Goal: Task Accomplishment & Management: Use online tool/utility

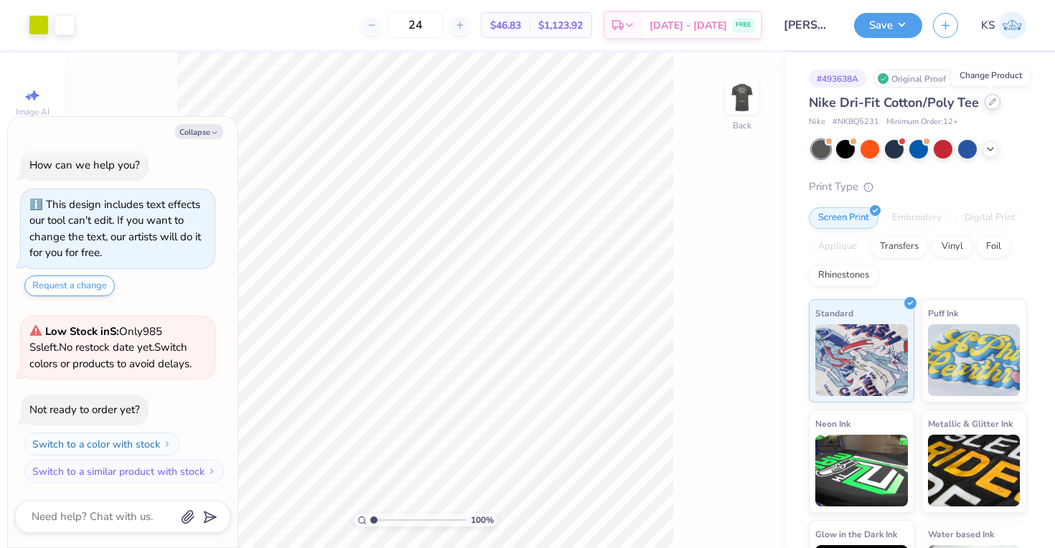
click at [987, 105] on div at bounding box center [993, 102] width 16 height 16
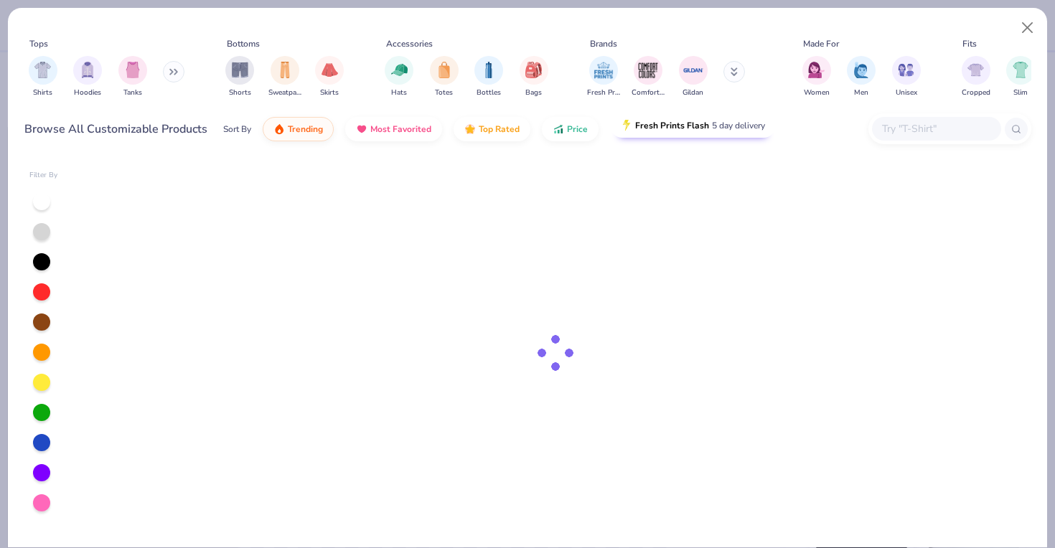
type textarea "x"
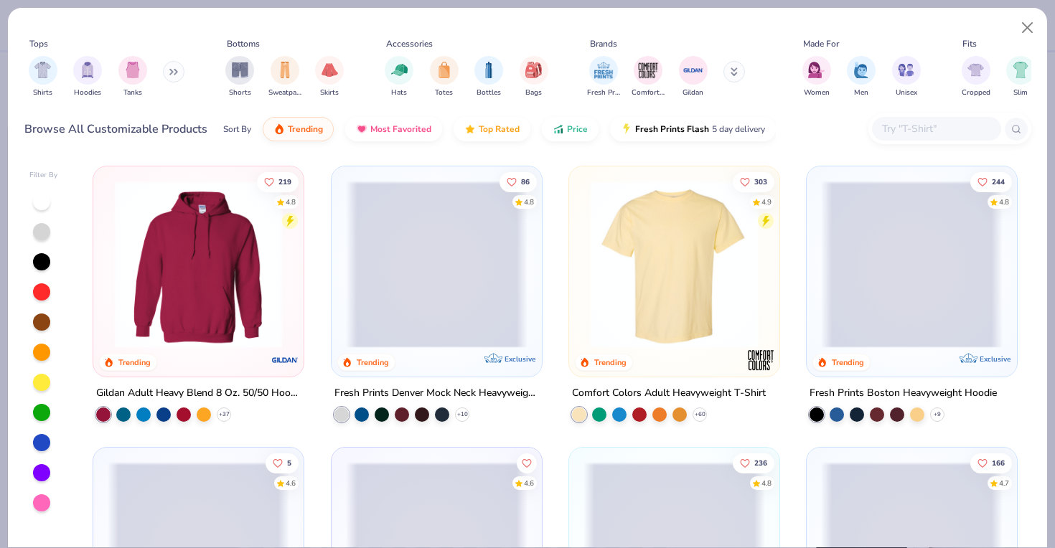
click at [974, 137] on div at bounding box center [936, 129] width 129 height 24
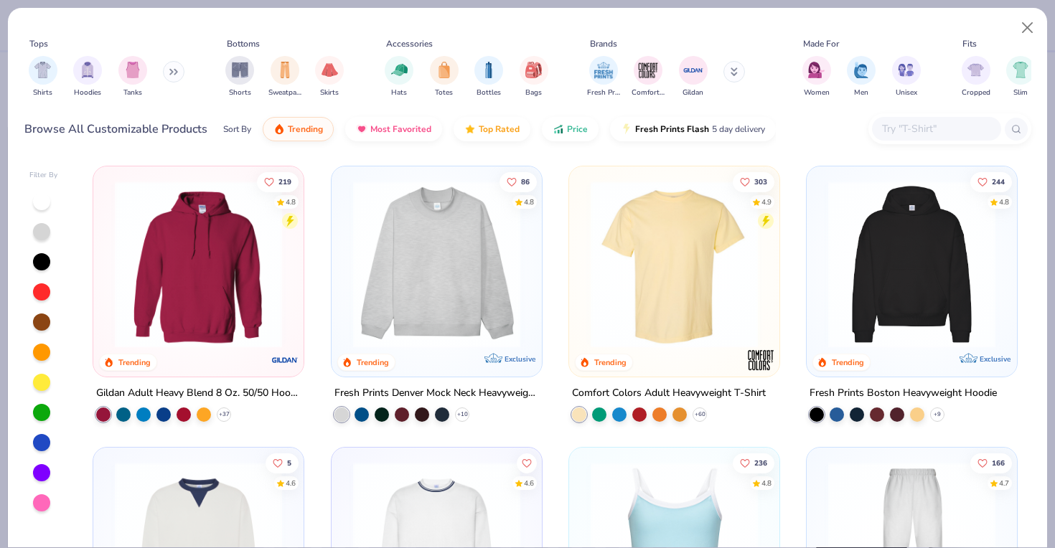
paste input "DV7299"
type input "DV7299"
click at [1016, 129] on icon at bounding box center [1016, 129] width 10 height 10
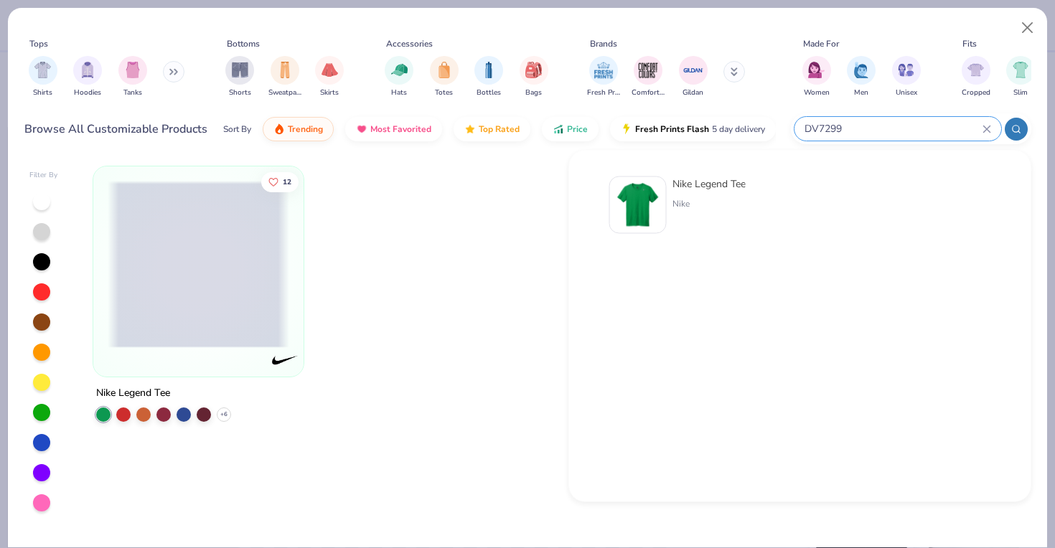
click at [677, 199] on div "Nike" at bounding box center [708, 203] width 73 height 13
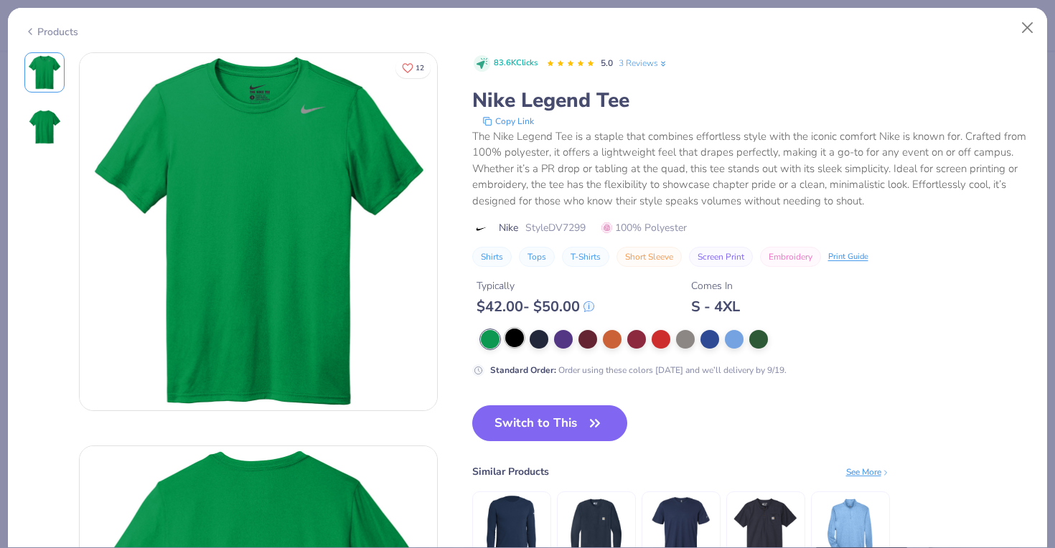
click at [520, 342] on div at bounding box center [514, 338] width 19 height 19
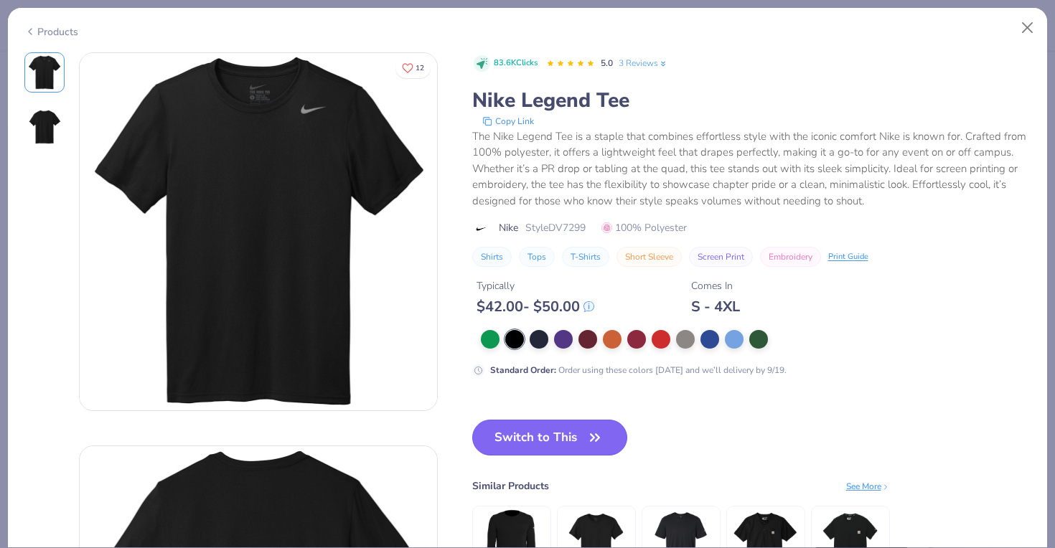
click at [548, 435] on button "Switch to This" at bounding box center [550, 438] width 156 height 36
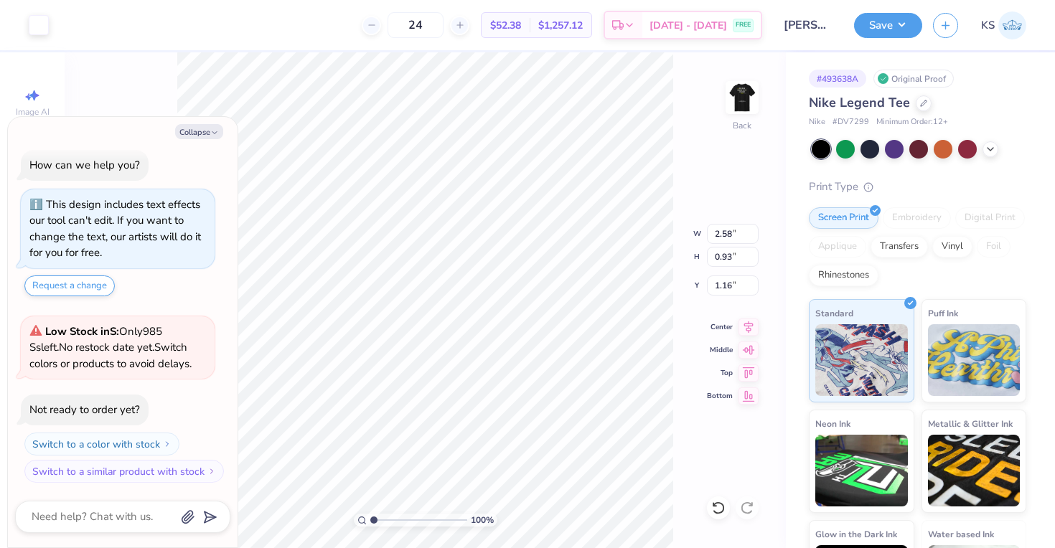
type textarea "x"
type input "1.11"
type textarea "x"
type input "1.18"
type textarea "x"
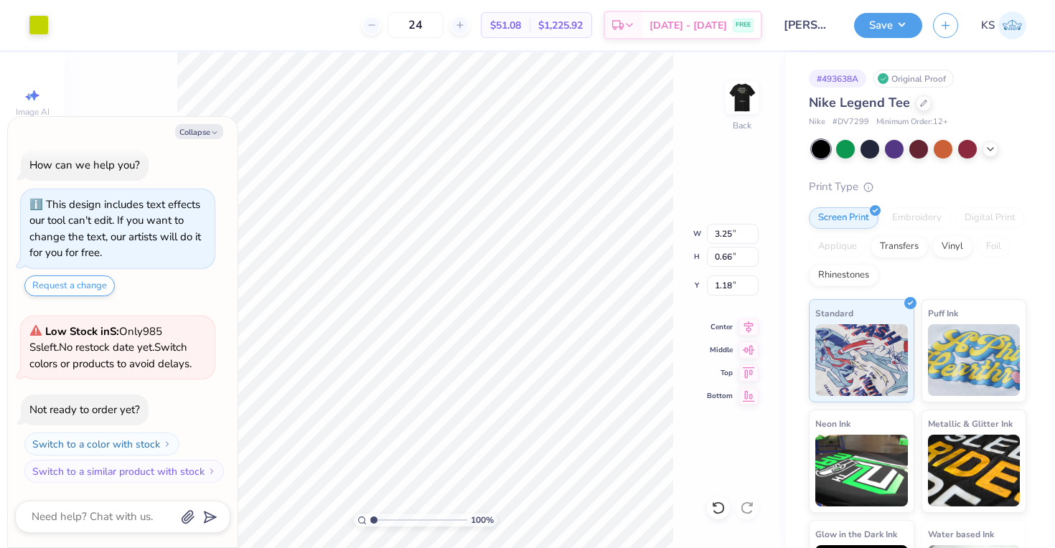
type input "0.79"
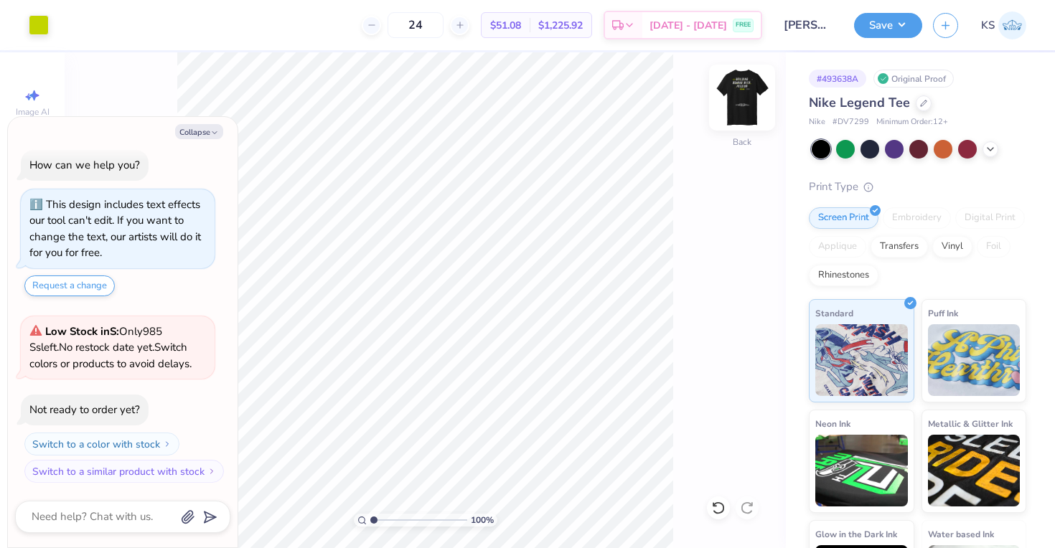
click at [754, 97] on img at bounding box center [741, 97] width 57 height 57
click at [870, 27] on button "Save" at bounding box center [888, 23] width 68 height 25
type textarea "x"
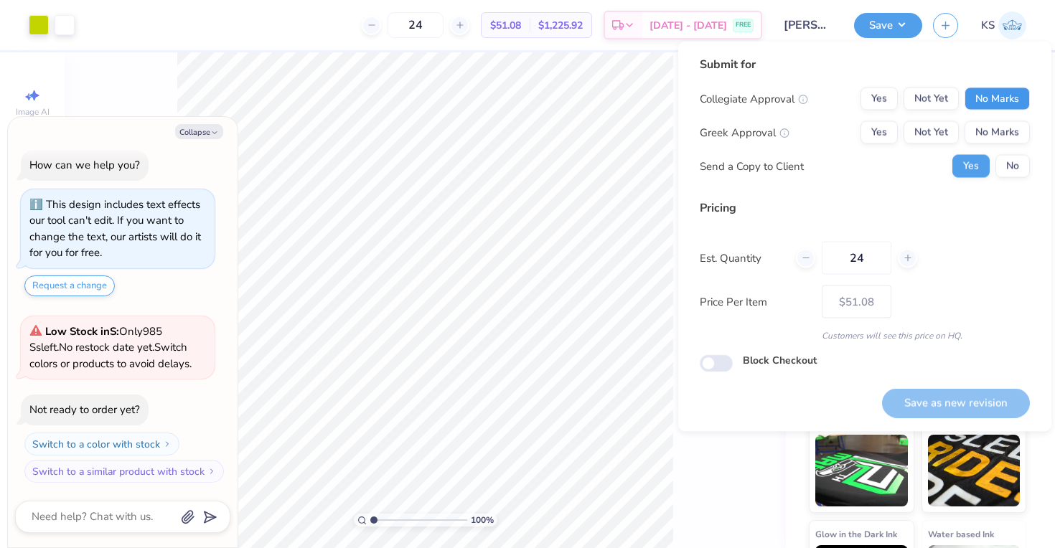
click at [1020, 95] on button "No Marks" at bounding box center [996, 99] width 65 height 23
click at [1018, 133] on button "No Marks" at bounding box center [996, 132] width 65 height 23
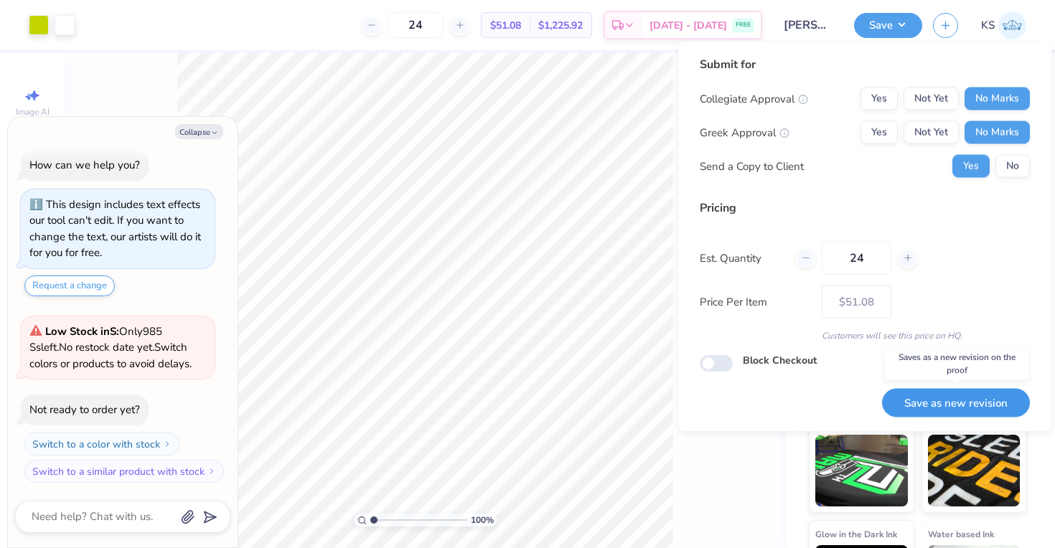
click at [959, 404] on button "Save as new revision" at bounding box center [956, 402] width 148 height 29
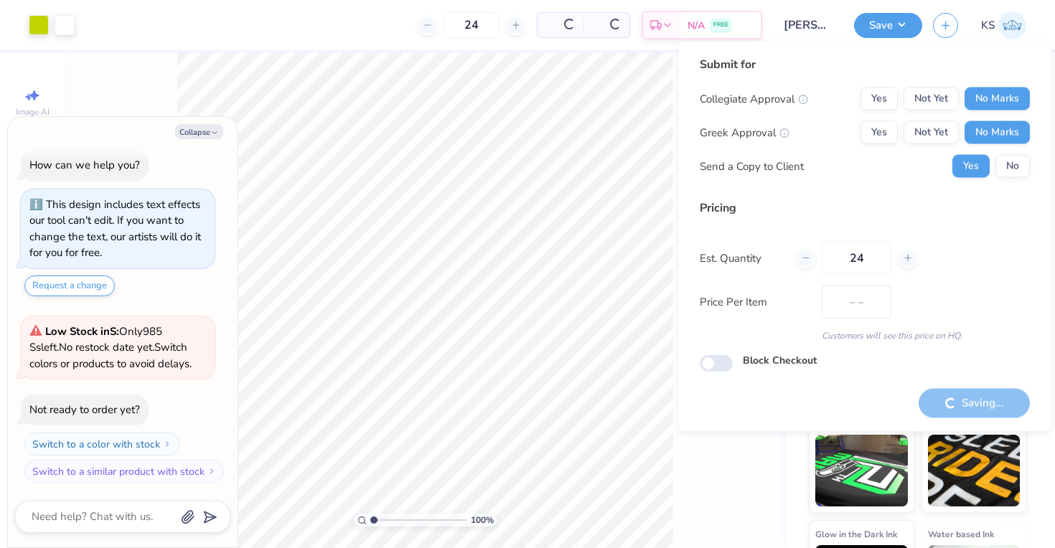
type input "$51.08"
type textarea "x"
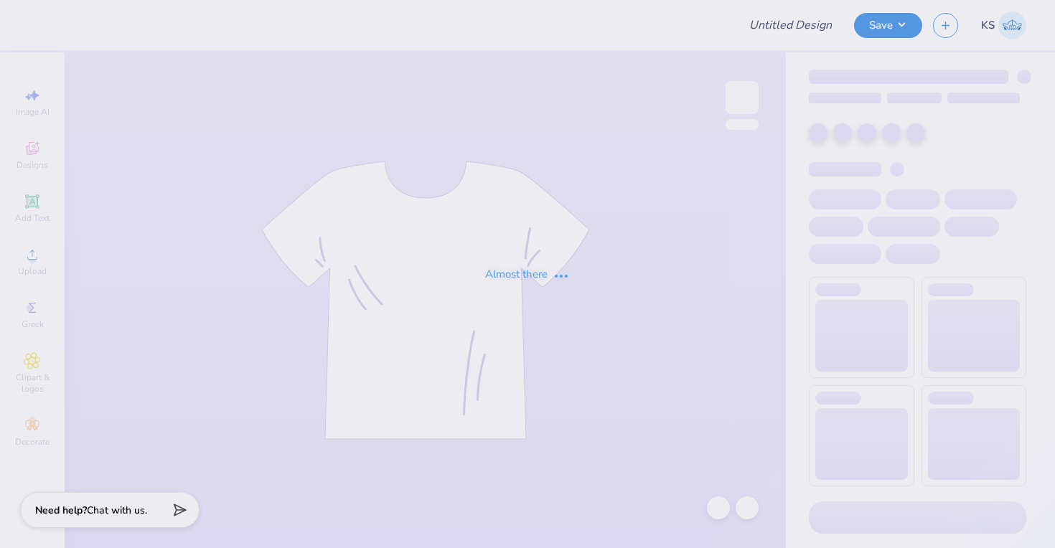
type input "Charly Besse : Run Agency"
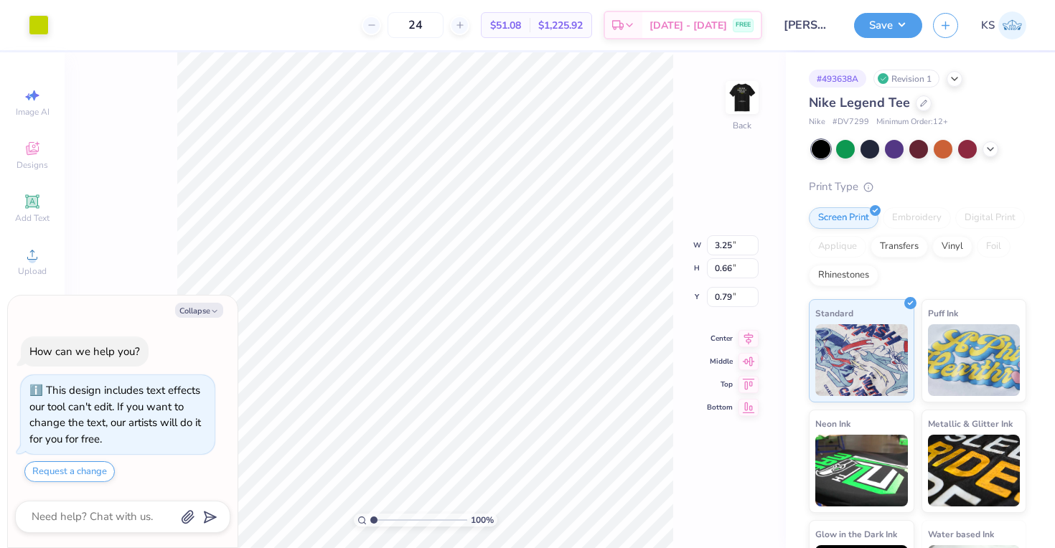
type textarea "x"
type input "0.50"
type textarea "x"
type input "0.97"
click at [881, 23] on button "Save" at bounding box center [888, 23] width 68 height 25
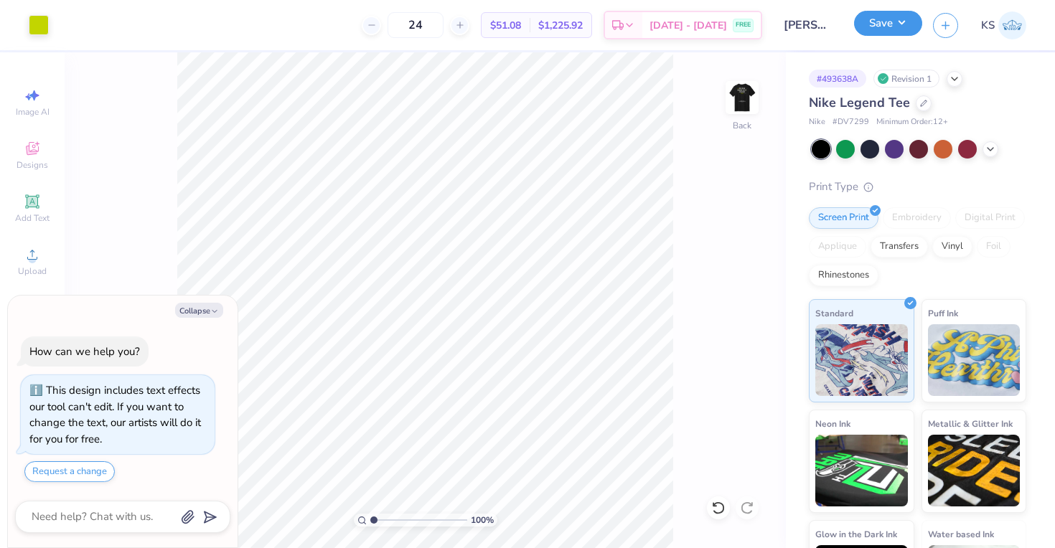
type textarea "x"
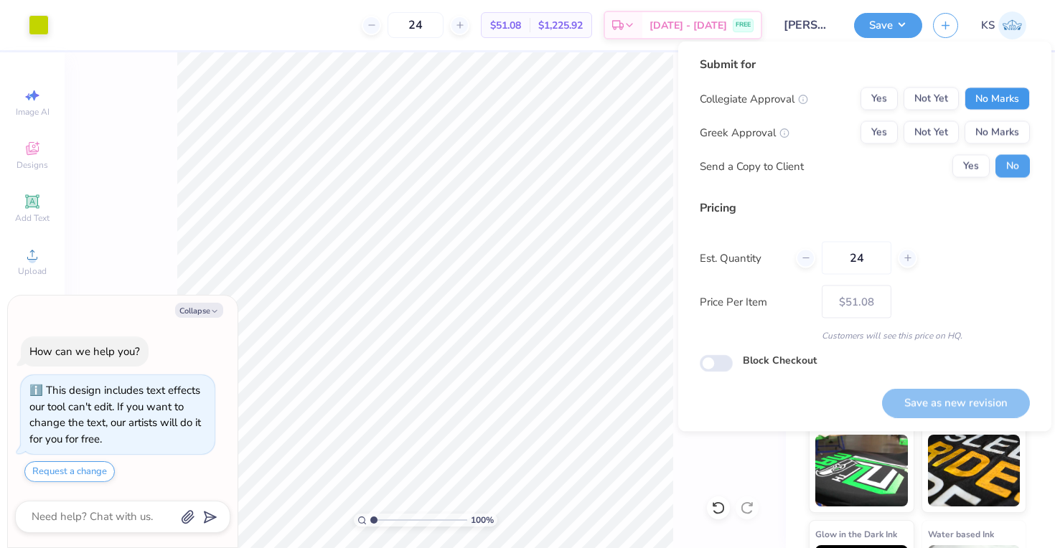
click at [1006, 105] on button "No Marks" at bounding box center [996, 99] width 65 height 23
click at [1007, 125] on button "No Marks" at bounding box center [996, 132] width 65 height 23
click at [964, 397] on button "Save as new revision" at bounding box center [956, 402] width 148 height 29
type input "$51.08"
type textarea "x"
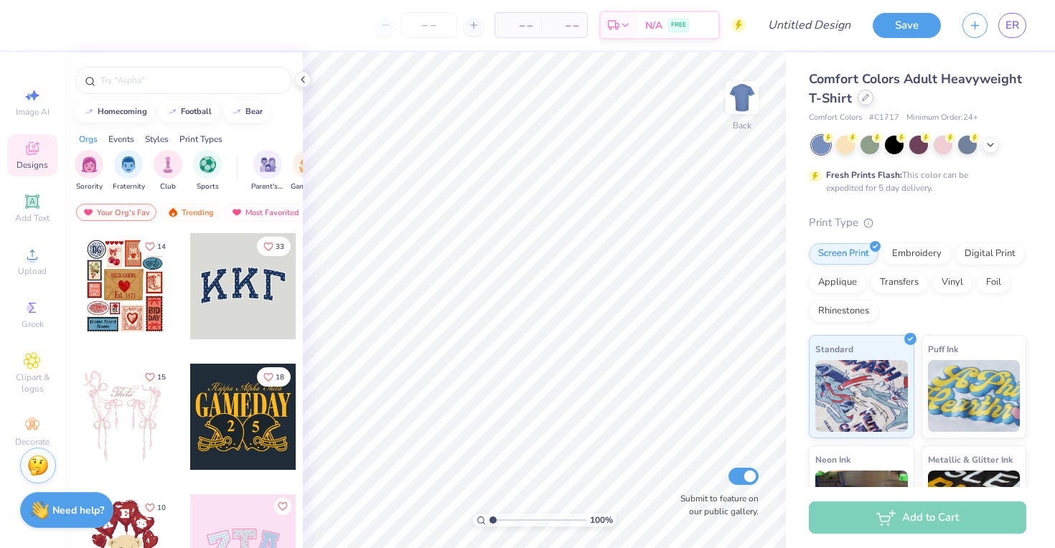
click at [860, 103] on div at bounding box center [866, 98] width 16 height 16
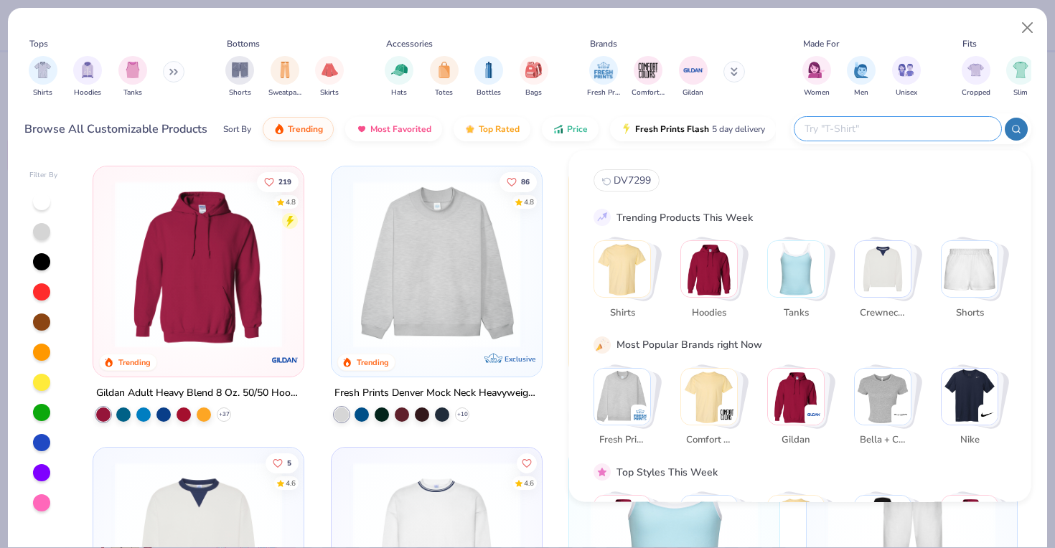
click at [929, 131] on input "text" at bounding box center [897, 129] width 188 height 17
click at [1033, 27] on button "Close" at bounding box center [1027, 27] width 27 height 27
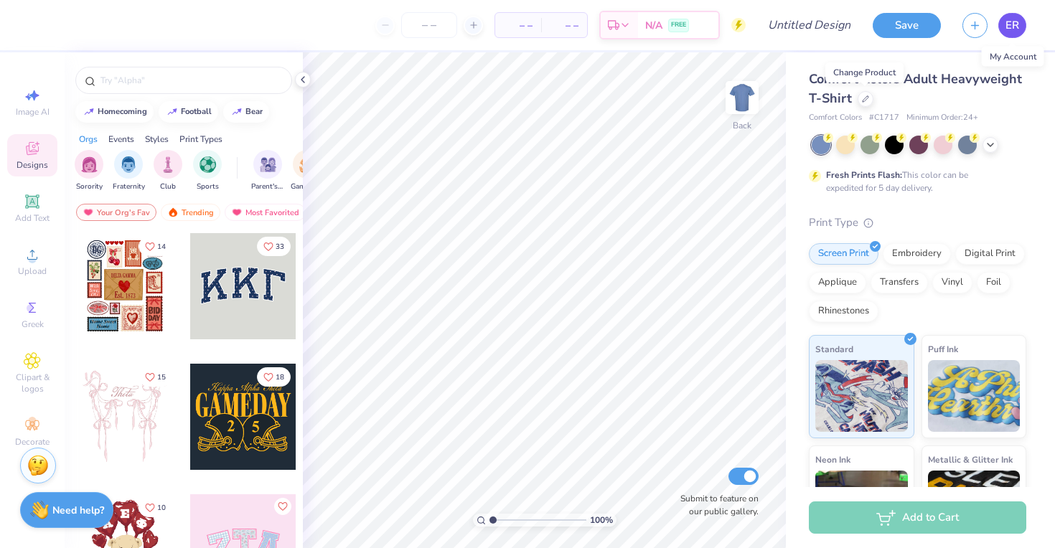
click at [1018, 32] on span "ER" at bounding box center [1012, 25] width 14 height 17
click at [1010, 31] on span "ER" at bounding box center [1012, 25] width 14 height 17
click at [868, 102] on div at bounding box center [866, 98] width 16 height 16
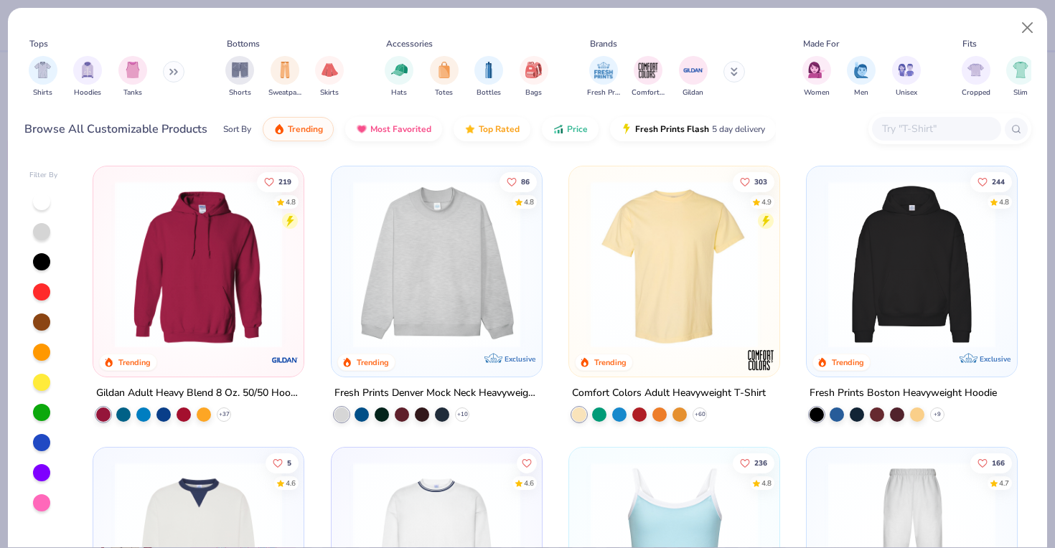
click at [900, 136] on input "text" at bounding box center [936, 129] width 111 height 17
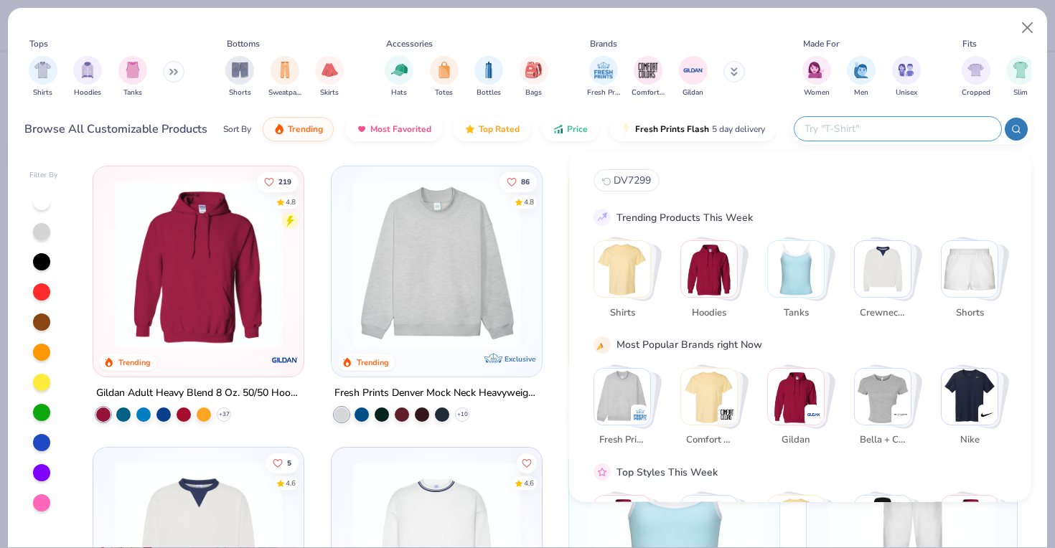
paste input "NF0A4VUA"
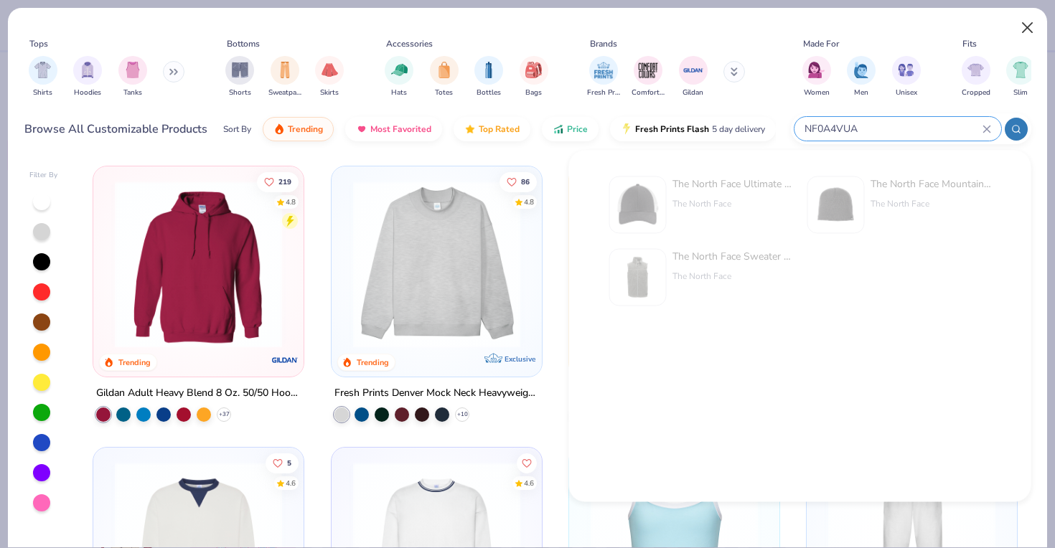
type input "NF0A4VUA"
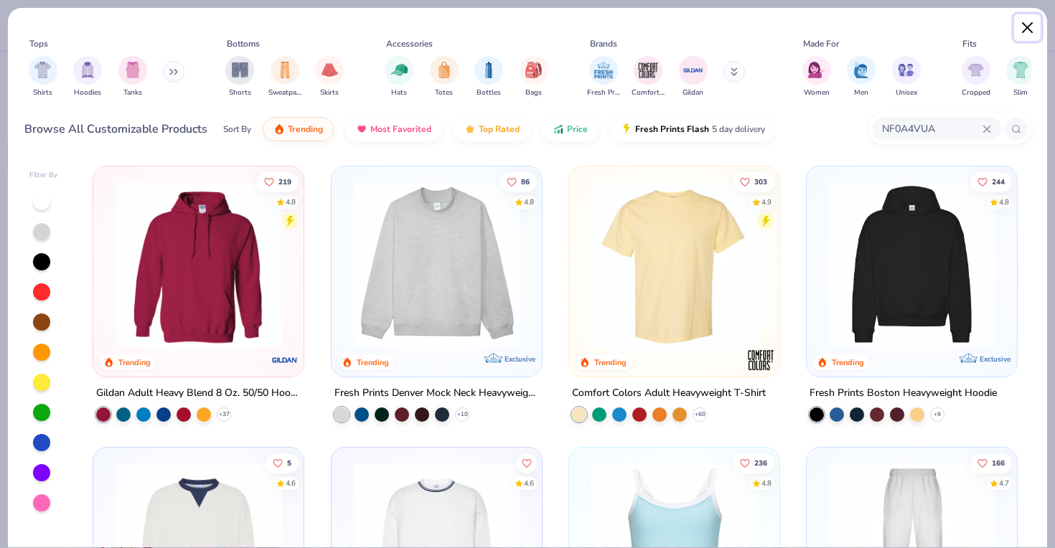
click at [1025, 22] on button "Close" at bounding box center [1027, 27] width 27 height 27
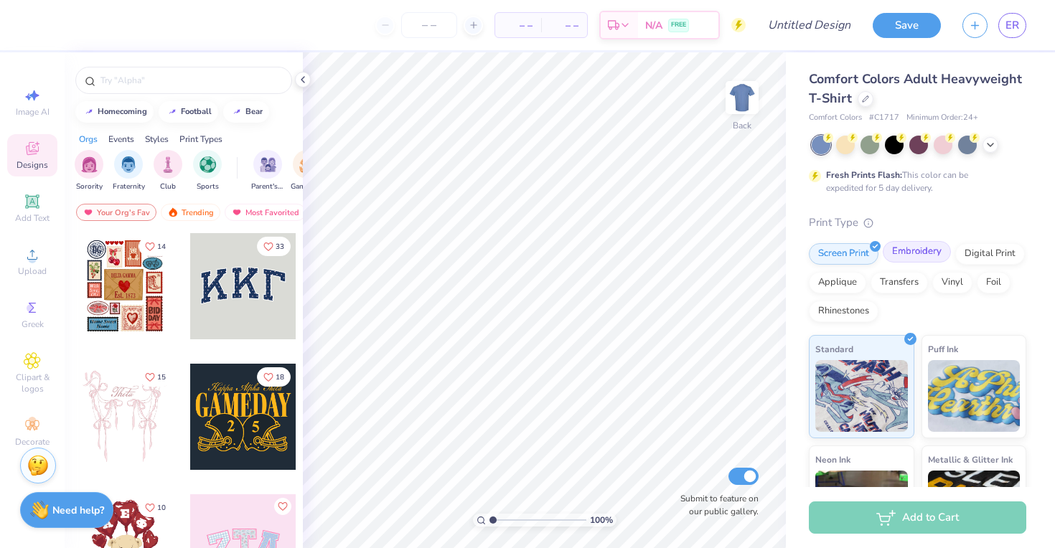
click at [911, 260] on div "Embroidery" at bounding box center [917, 252] width 68 height 22
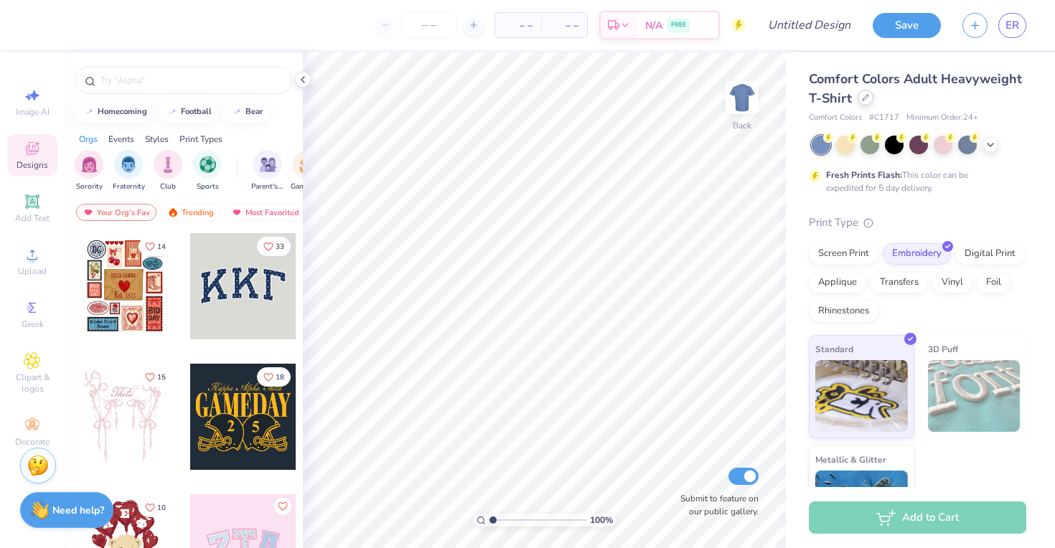
click at [860, 98] on div at bounding box center [866, 98] width 16 height 16
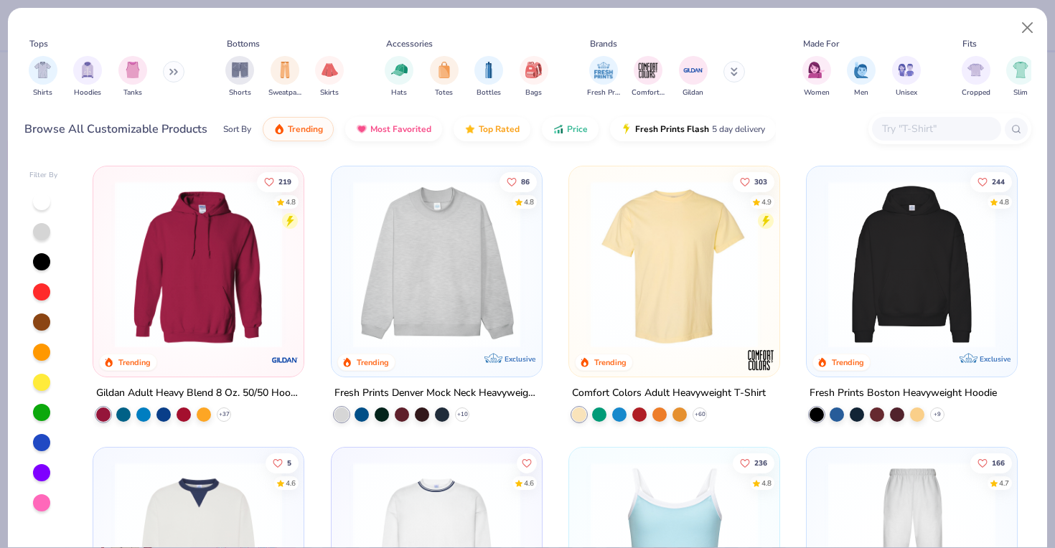
click at [930, 126] on input "text" at bounding box center [936, 129] width 111 height 17
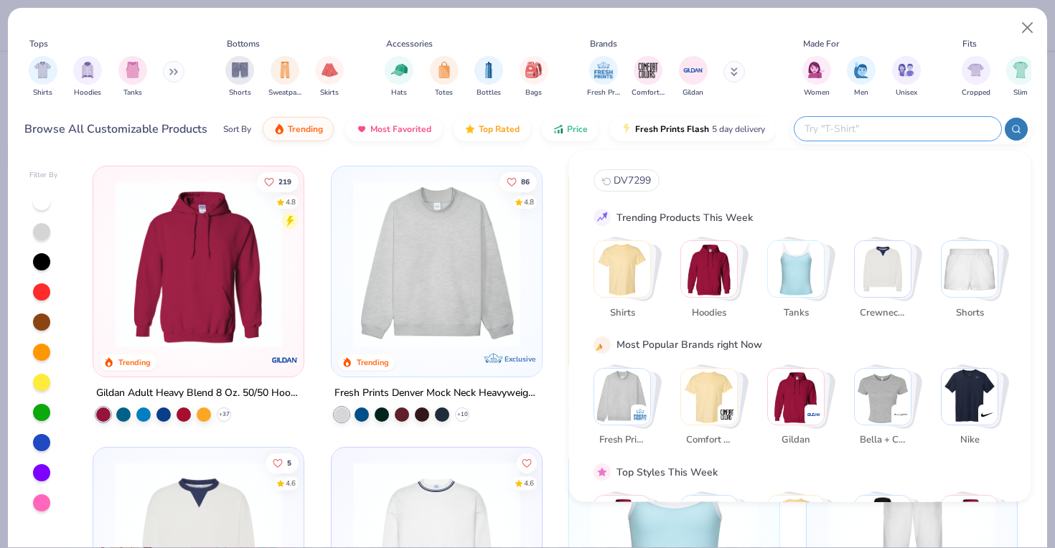
paste input "NF0A4VUA"
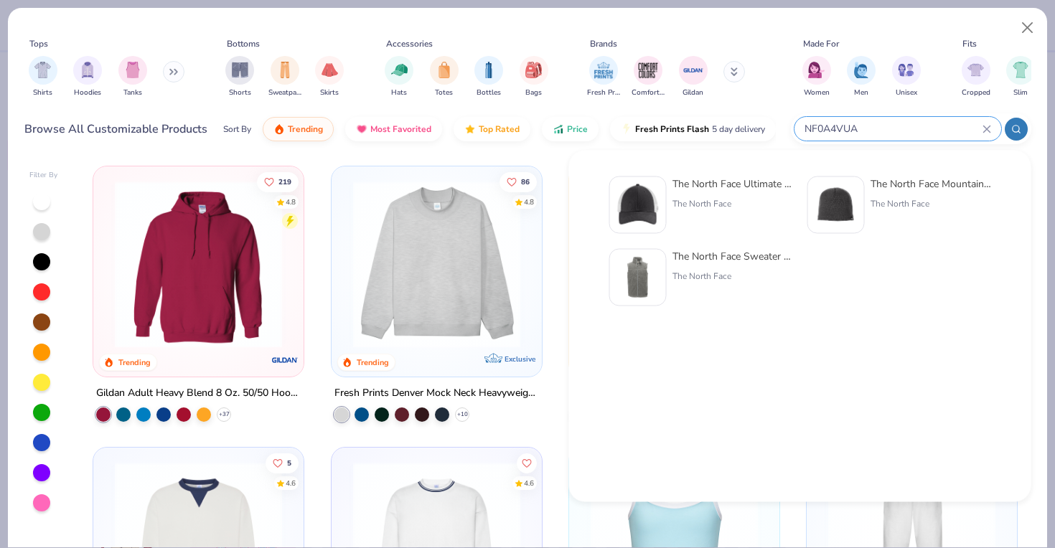
type input "NF0A4VUA"
click at [730, 210] on div "The North Face Ultimate Trucker Cap The North Face" at bounding box center [732, 205] width 121 height 57
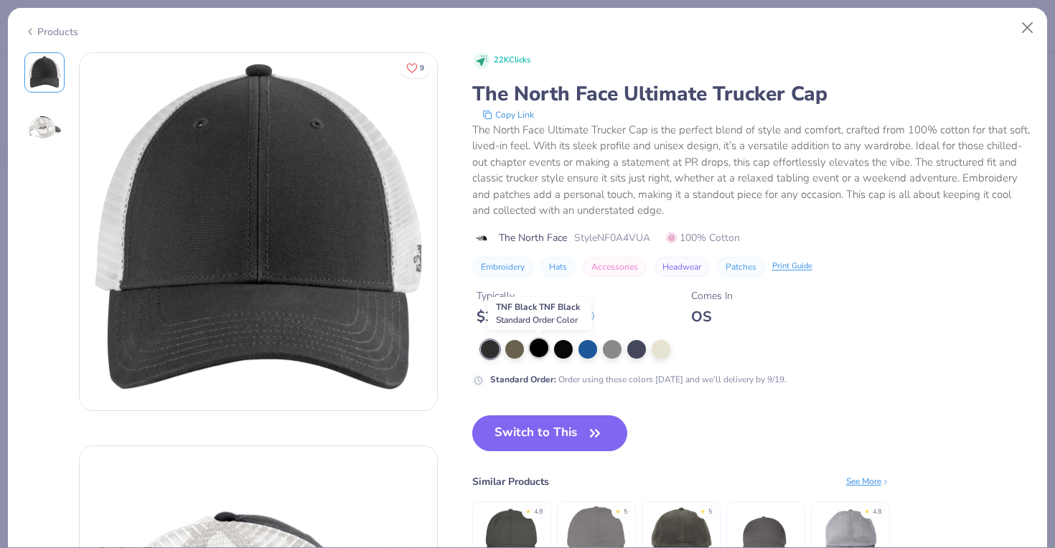
click at [541, 352] on div at bounding box center [539, 348] width 19 height 19
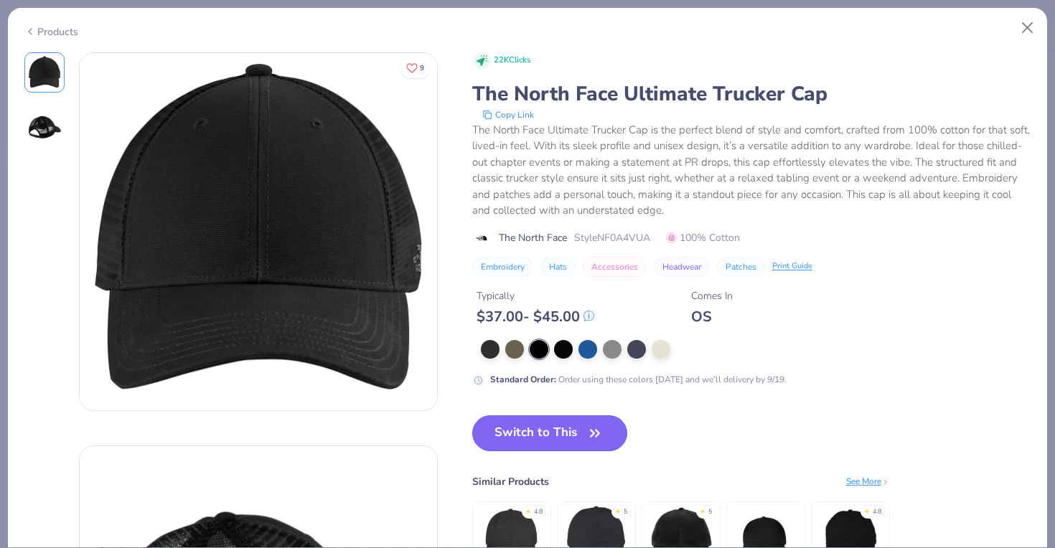
click at [545, 437] on button "Switch to This" at bounding box center [550, 434] width 156 height 36
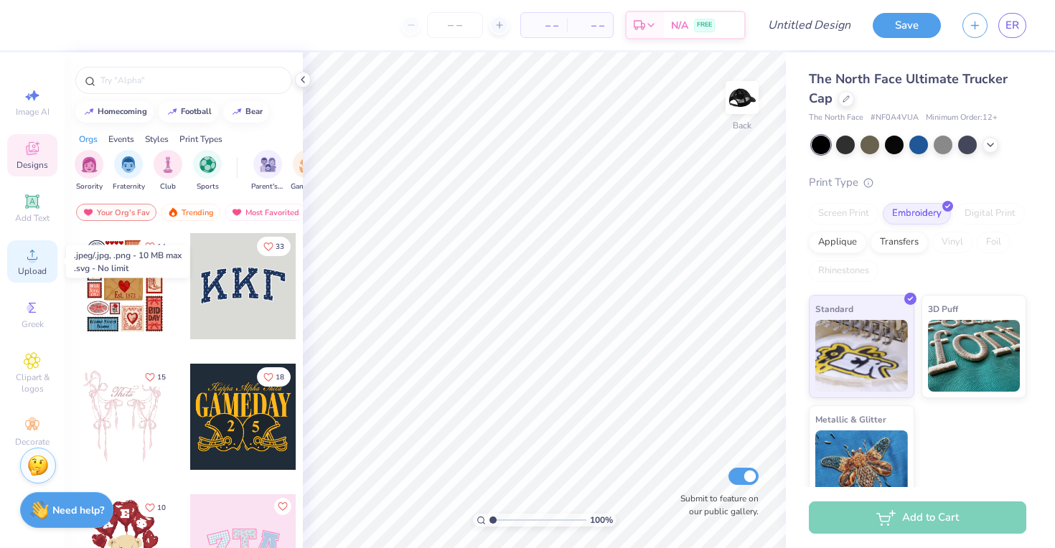
click at [32, 268] on span "Upload" at bounding box center [32, 271] width 29 height 11
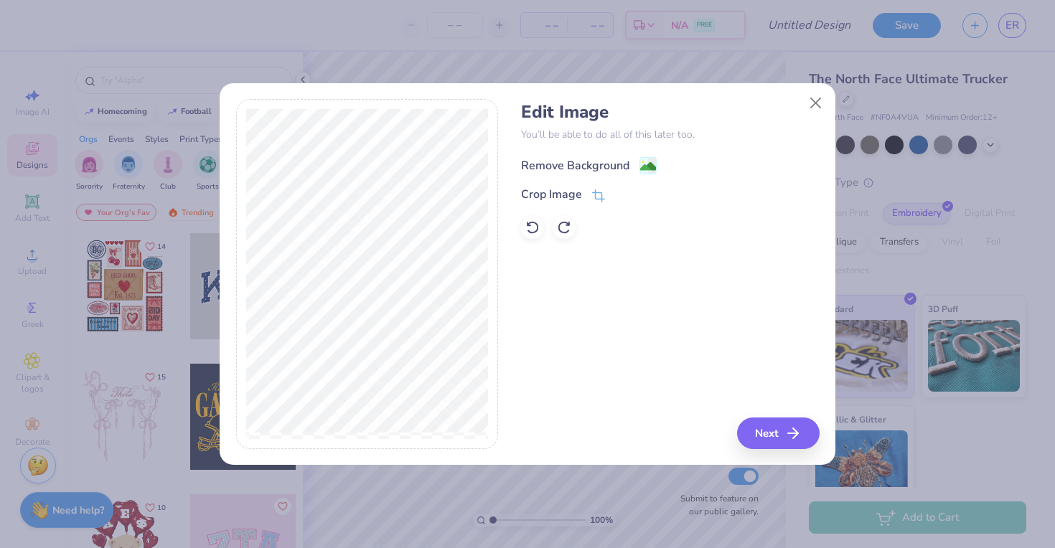
click at [623, 164] on div "Remove Background" at bounding box center [575, 165] width 108 height 17
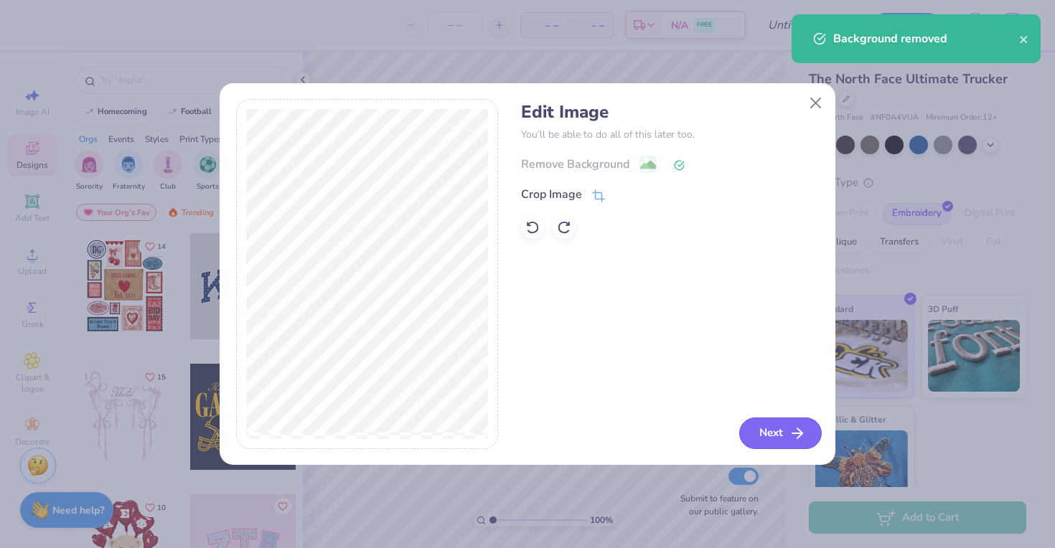
click at [778, 426] on button "Next" at bounding box center [780, 434] width 83 height 32
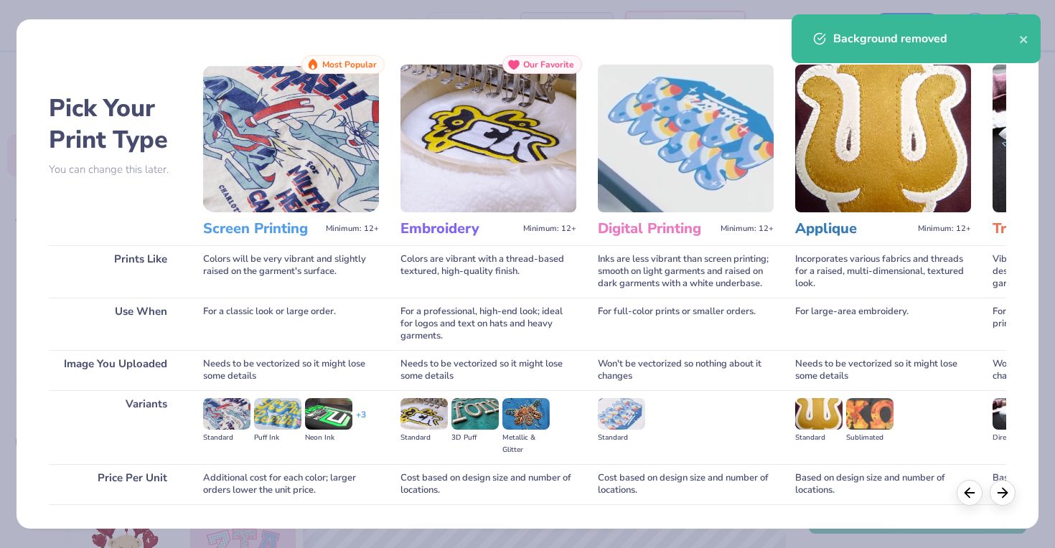
scroll to position [95, 0]
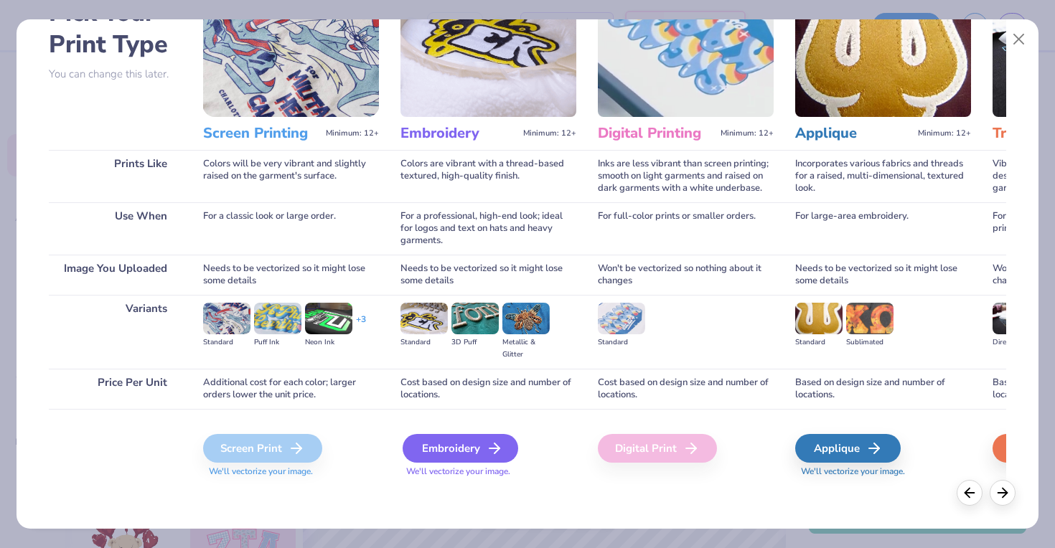
click at [438, 450] on div "Embroidery" at bounding box center [461, 448] width 116 height 29
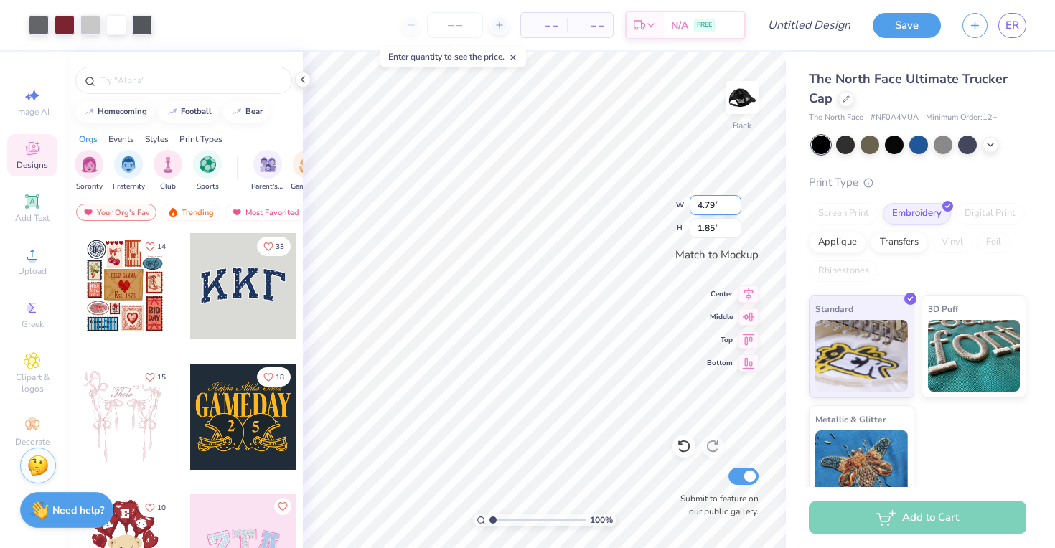
type input "3.51"
type input "1.36"
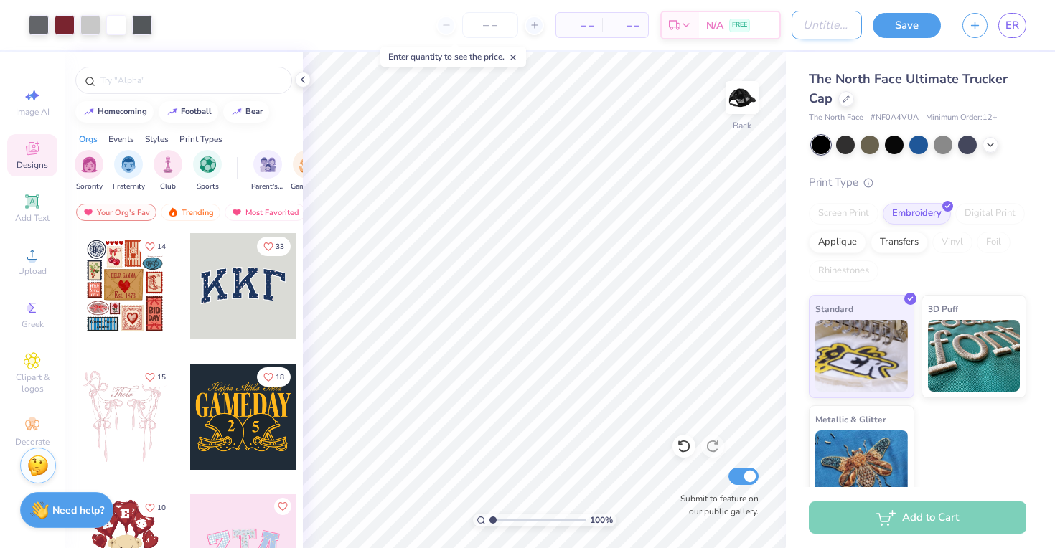
click at [820, 28] on input "Design Title" at bounding box center [827, 25] width 70 height 29
type input "JC Hat"
click at [896, 22] on button "Save" at bounding box center [907, 23] width 68 height 25
